Goal: Information Seeking & Learning: Find specific fact

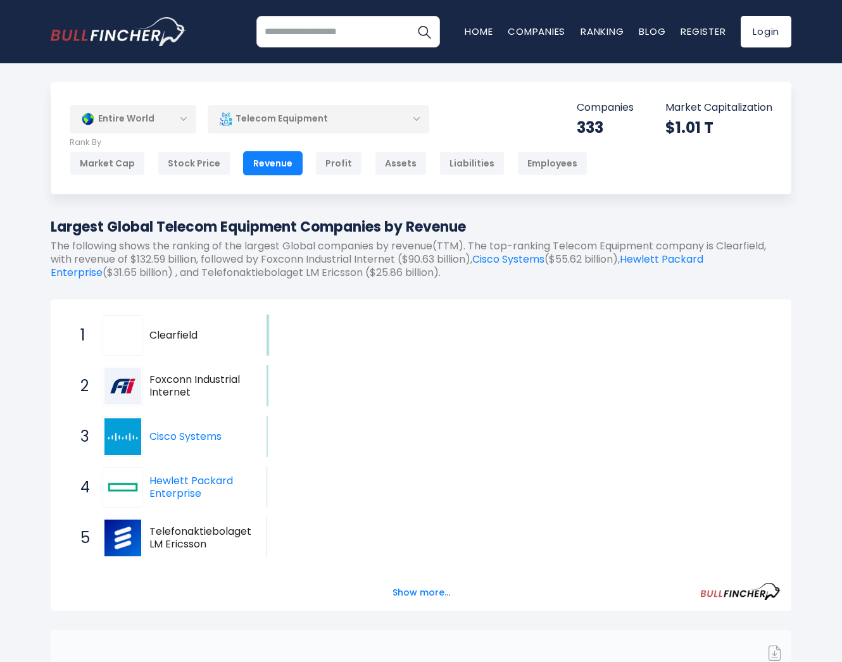
click at [35, 98] on div "Entire World Entire World 30,373 [GEOGRAPHIC_DATA]" at bounding box center [421, 514] width 842 height 864
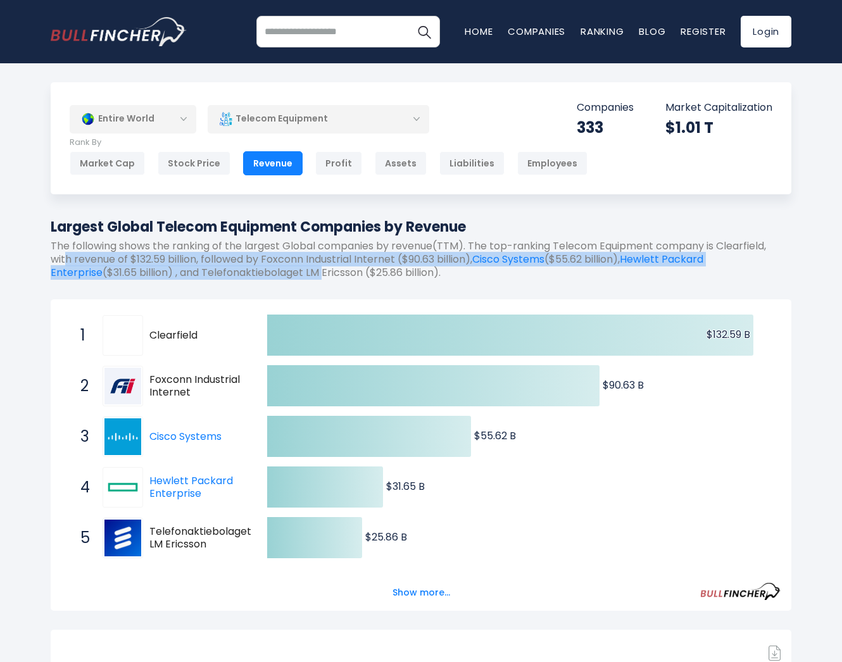
drag, startPoint x: 116, startPoint y: 253, endPoint x: 268, endPoint y: 270, distance: 153.0
click at [268, 270] on p "The following shows the ranking of the largest Global companies by revenue(TTM)…" at bounding box center [421, 259] width 741 height 39
drag, startPoint x: 268, startPoint y: 270, endPoint x: 190, endPoint y: 277, distance: 78.8
click at [190, 277] on p "The following shows the ranking of the largest Global companies by revenue(TTM)…" at bounding box center [421, 259] width 741 height 39
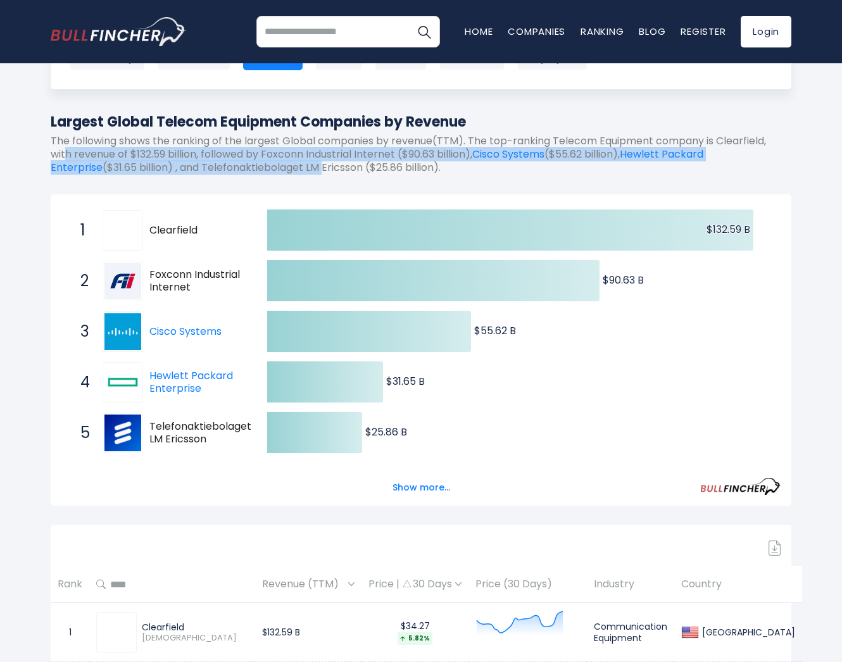
click at [165, 144] on p "The following shows the ranking of the largest Global companies by revenue(TTM)…" at bounding box center [421, 154] width 741 height 39
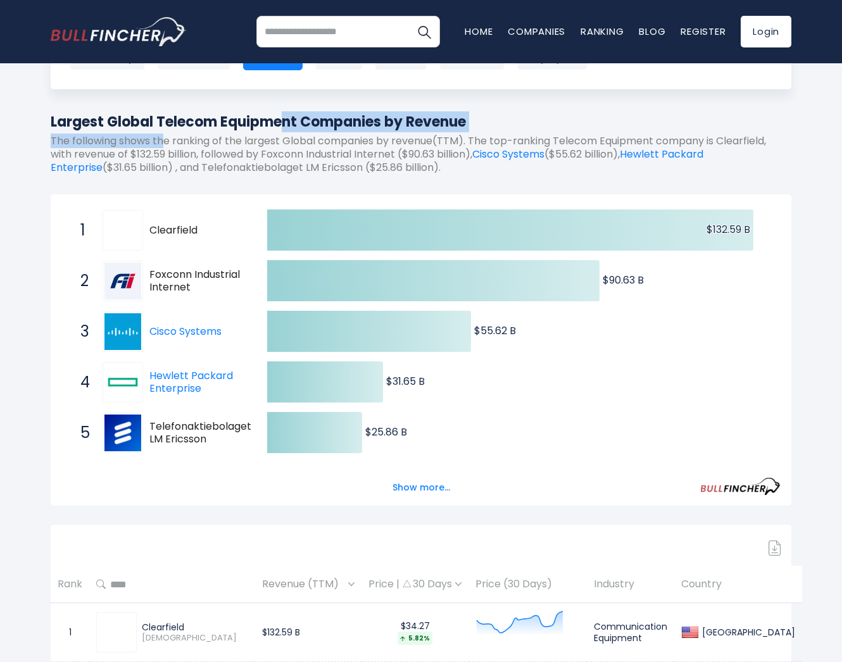
drag, startPoint x: 165, startPoint y: 144, endPoint x: 93, endPoint y: 125, distance: 74.0
click at [93, 125] on div "Largest Global Telecom Equipment Companies by Revenue The following shows the r…" at bounding box center [421, 147] width 741 height 73
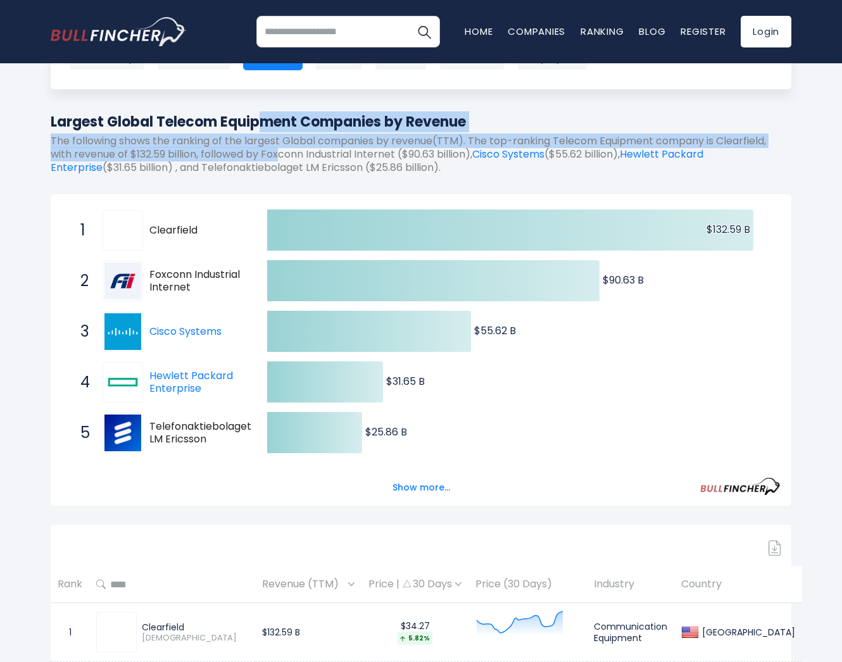
drag, startPoint x: 93, startPoint y: 125, endPoint x: 281, endPoint y: 160, distance: 191.2
click at [281, 160] on div "Largest Global Telecom Equipment Companies by Revenue The following shows the r…" at bounding box center [421, 147] width 741 height 73
click at [246, 161] on p "The following shows the ranking of the largest Global companies by revenue(TTM)…" at bounding box center [421, 154] width 741 height 39
